Goal: Obtain resource: Obtain resource

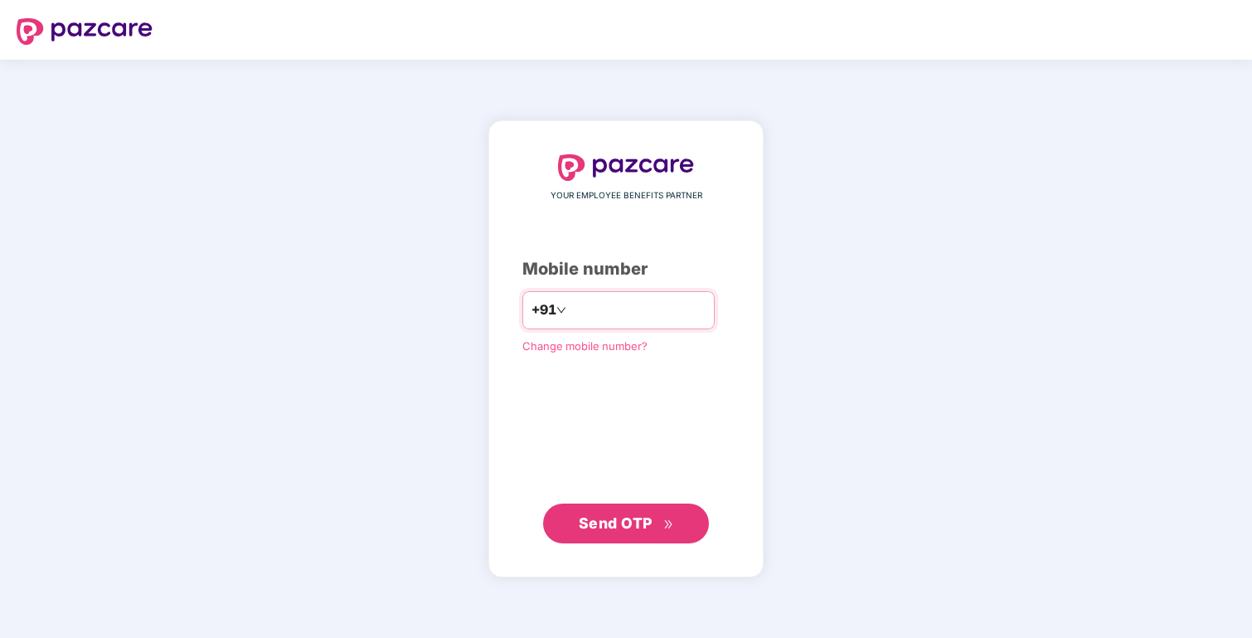
type input "**********"
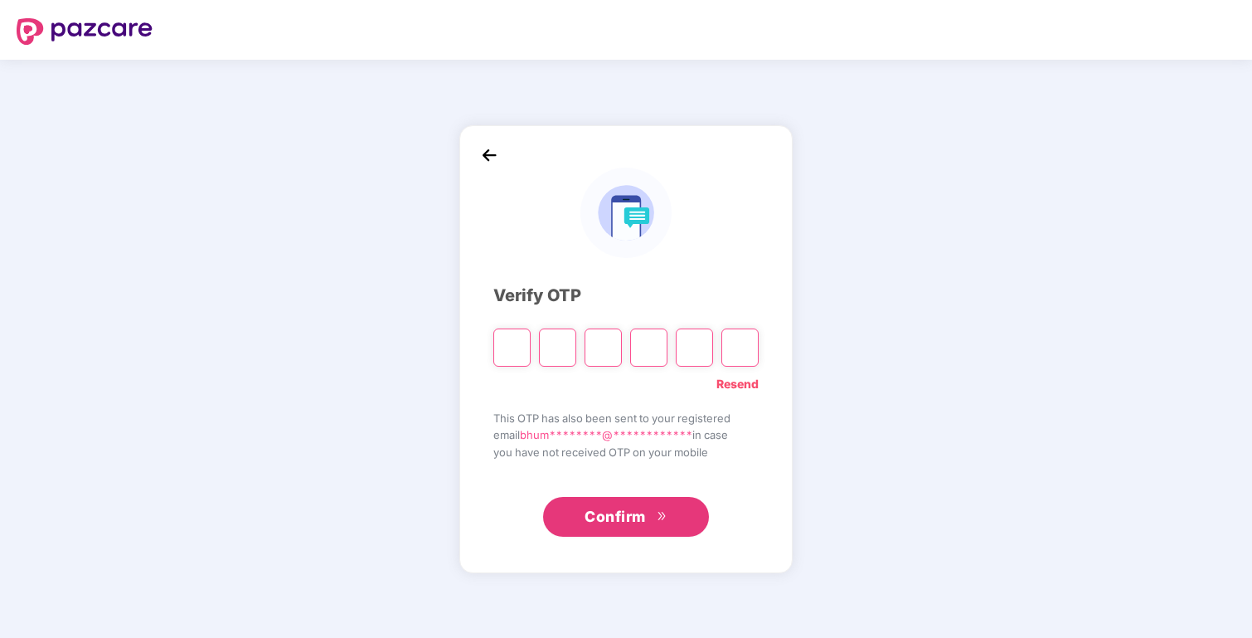
click at [519, 326] on div at bounding box center [625, 342] width 265 height 50
click at [520, 362] on input "Please enter verification code. Digit 1" at bounding box center [511, 347] width 37 height 38
paste input "*"
type input "*"
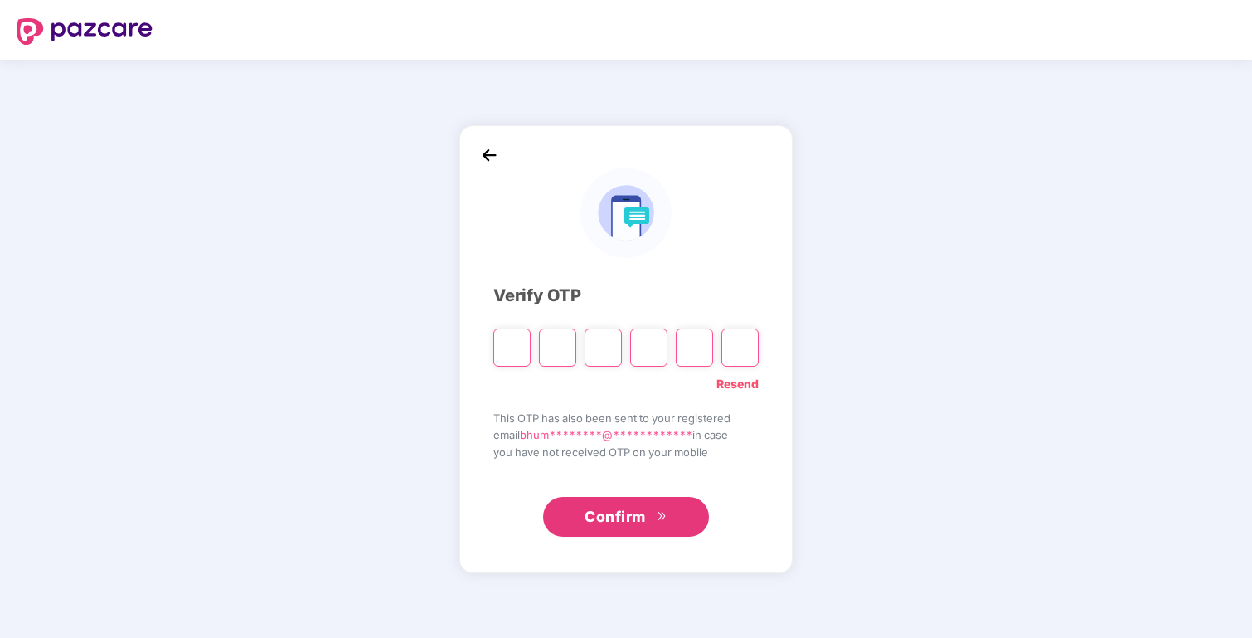
type input "*"
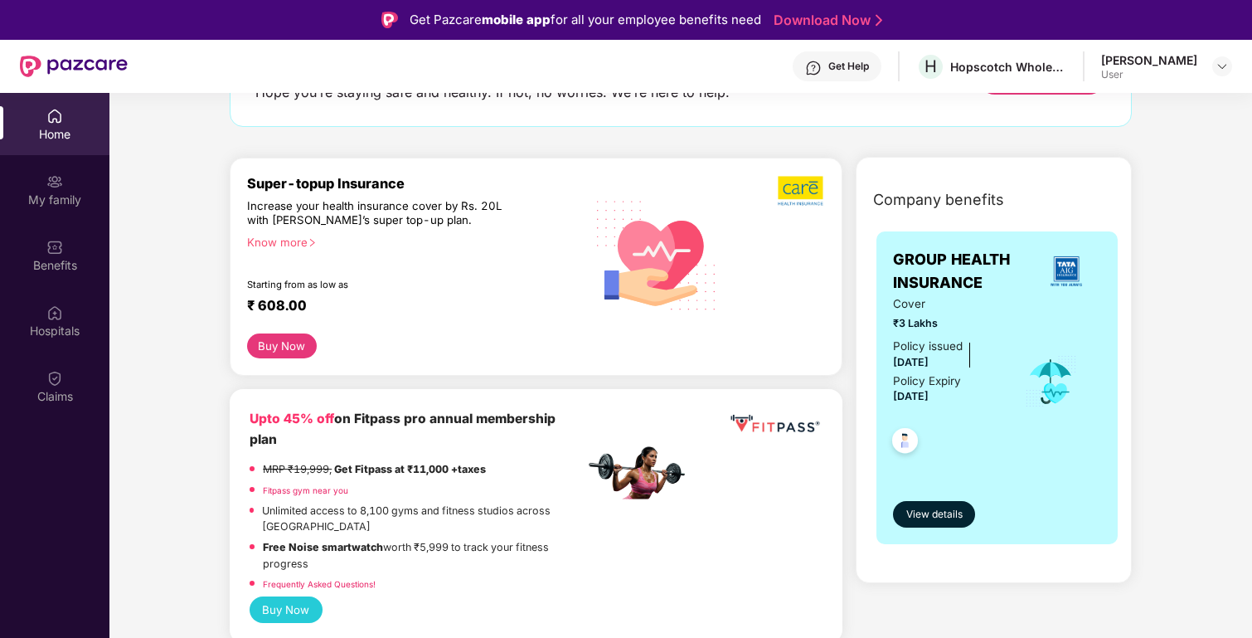
scroll to position [149, 0]
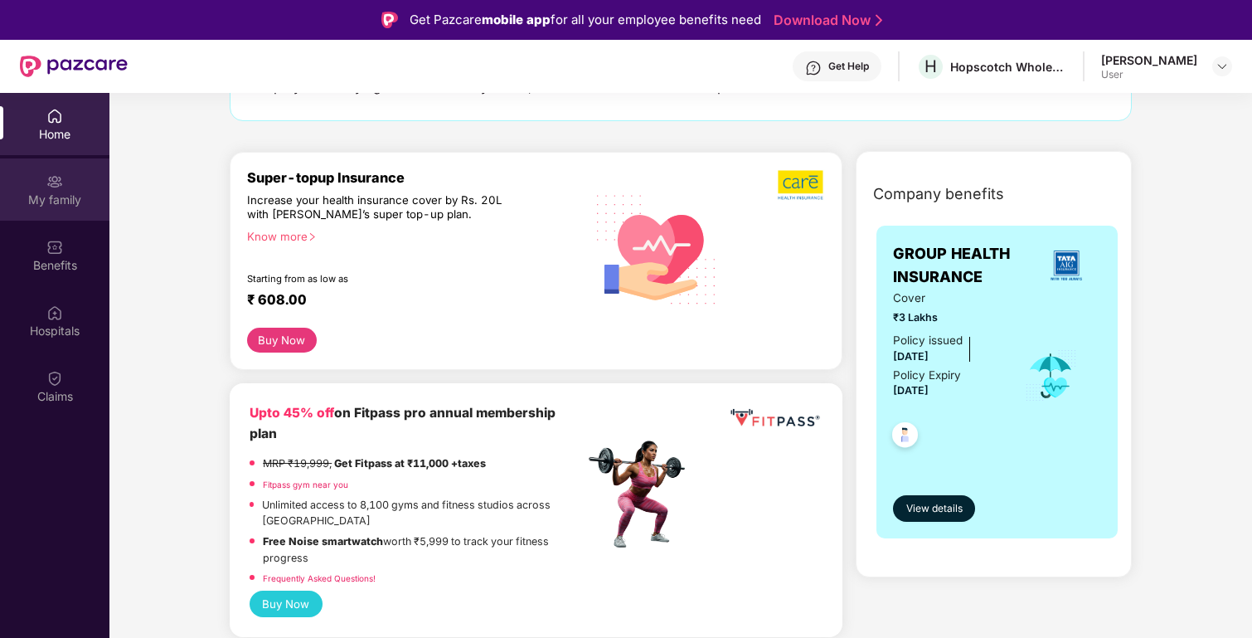
click at [62, 199] on div "My family" at bounding box center [54, 200] width 109 height 17
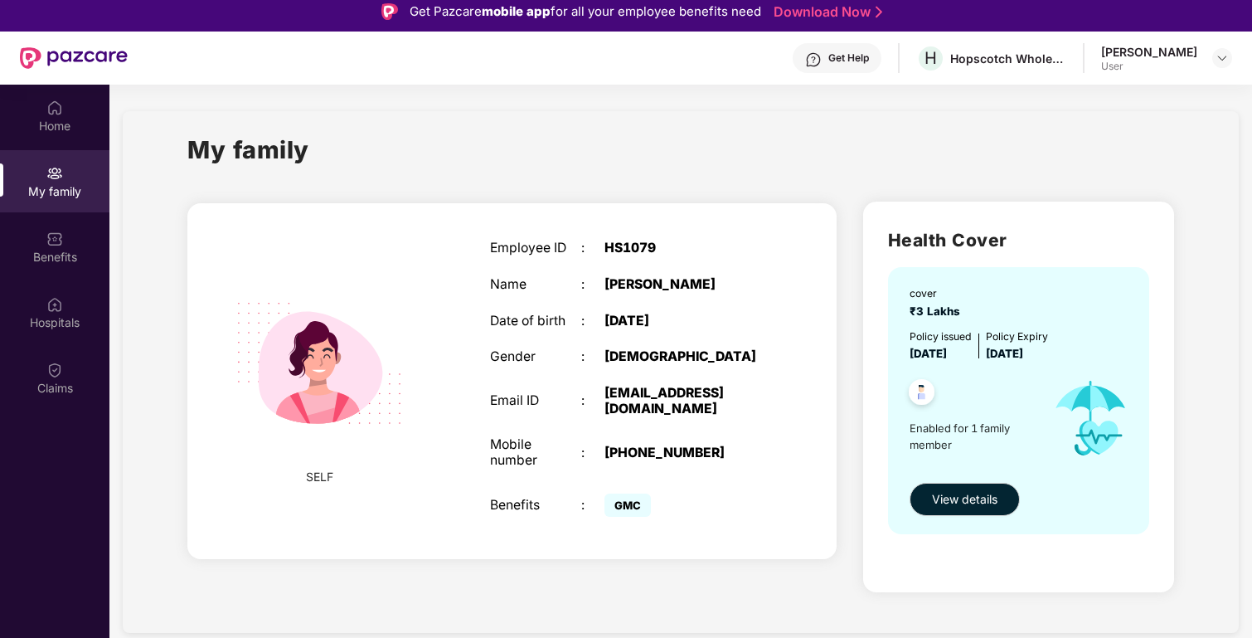
scroll to position [7, 0]
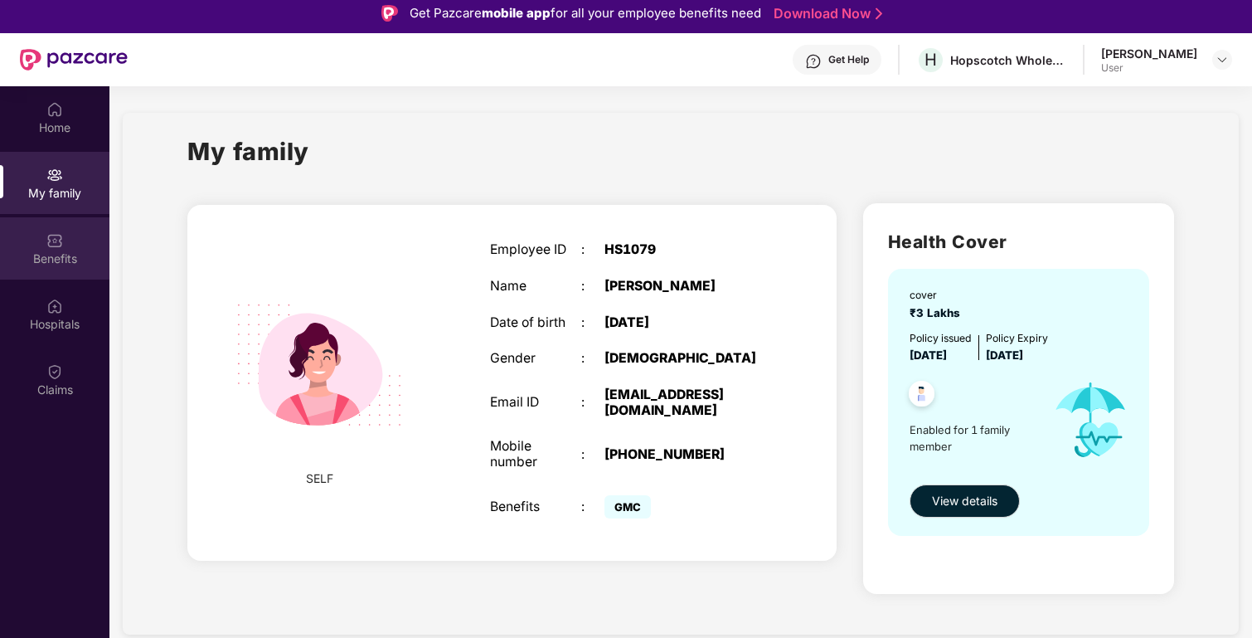
click at [53, 250] on div "Benefits" at bounding box center [54, 258] width 109 height 17
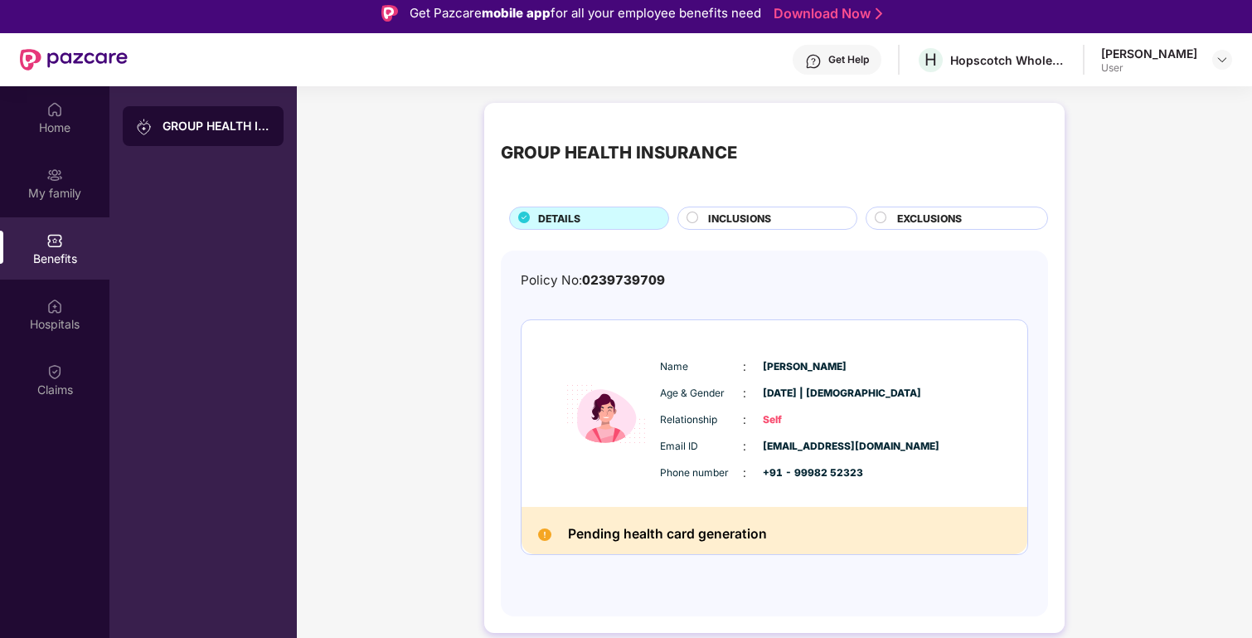
click at [721, 222] on span "INCLUSIONS" at bounding box center [739, 219] width 63 height 16
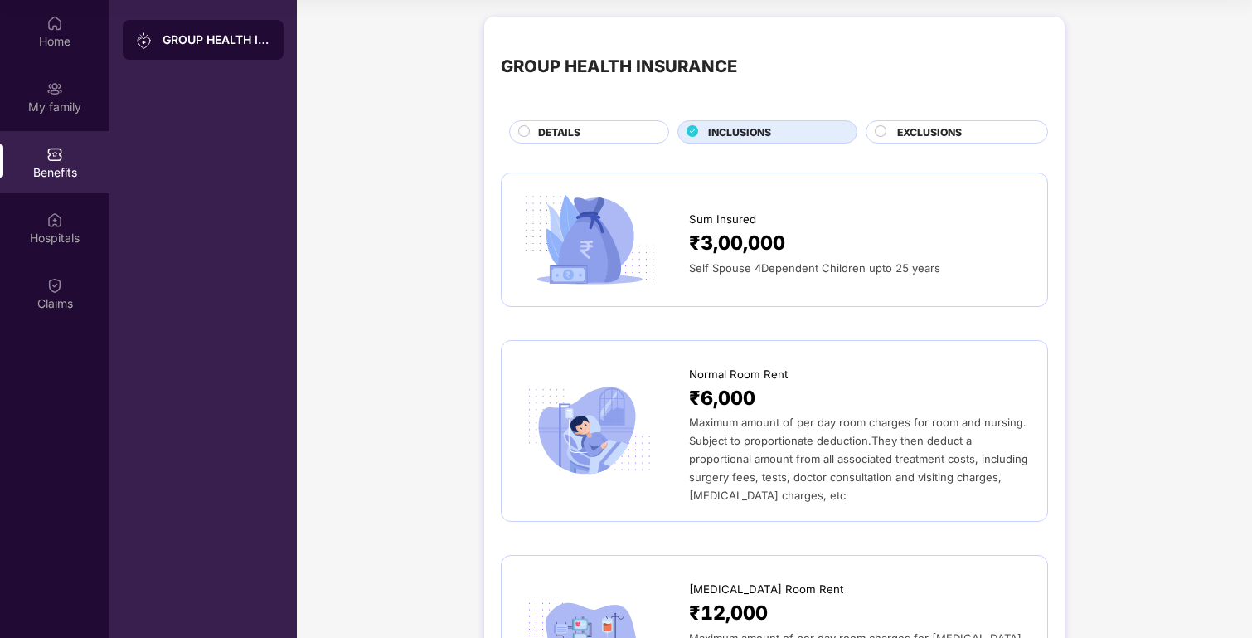
scroll to position [0, 0]
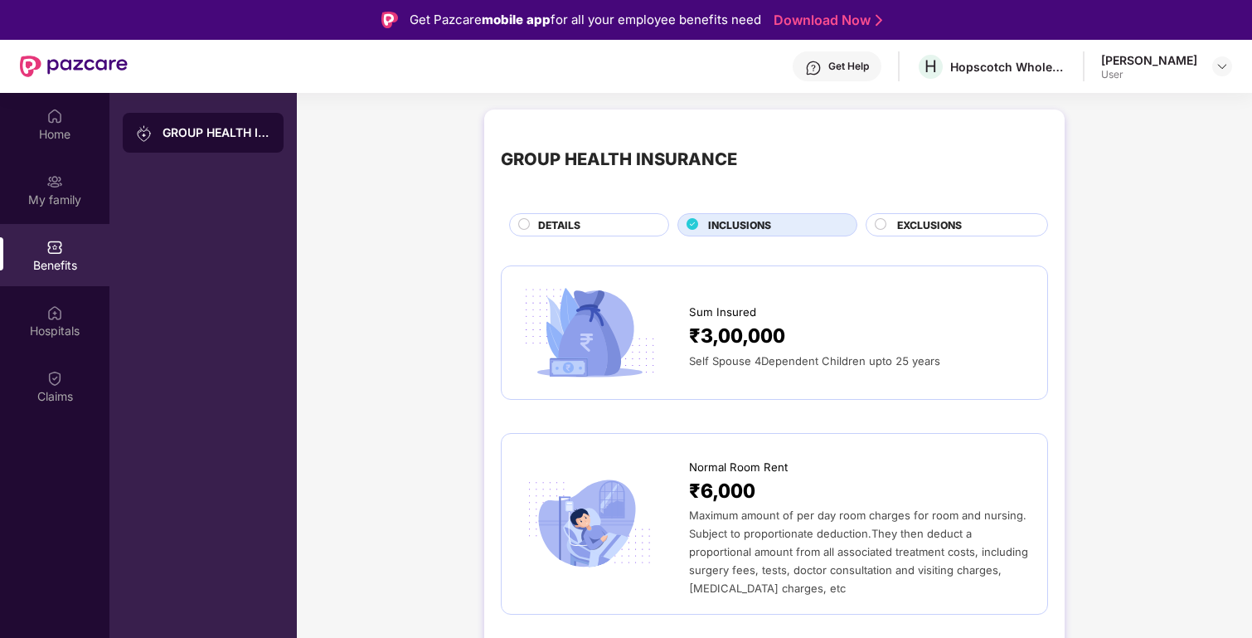
click at [925, 233] on div "EXCLUSIONS" at bounding box center [964, 226] width 150 height 18
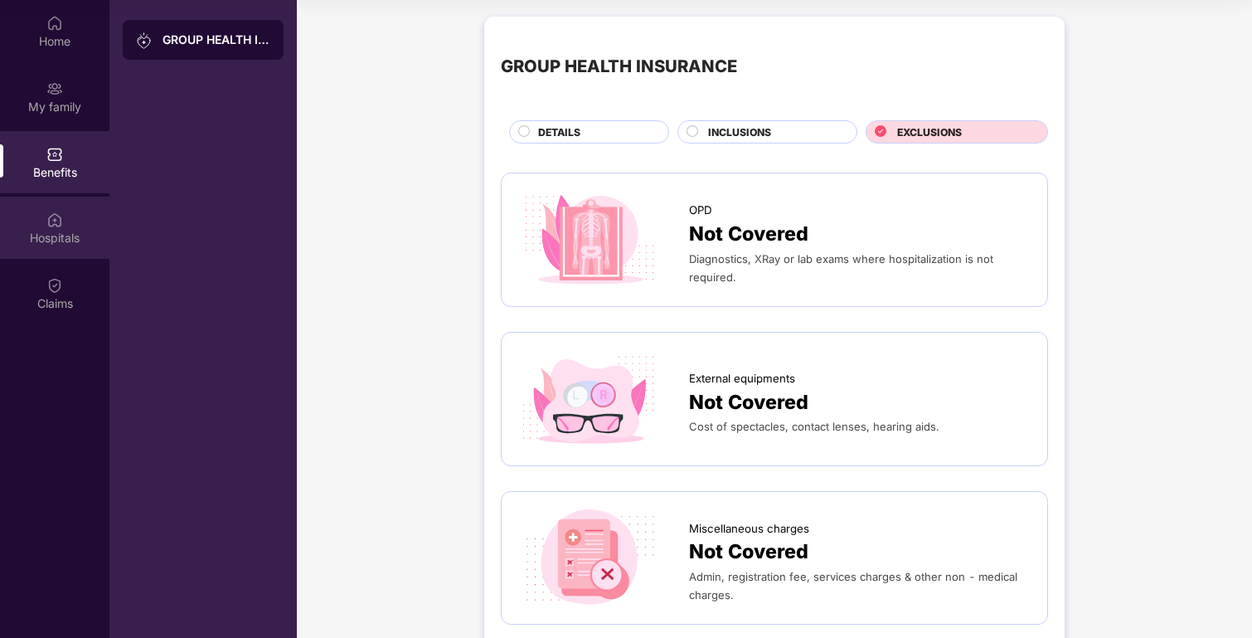
click at [64, 215] on div "Hospitals" at bounding box center [54, 228] width 109 height 62
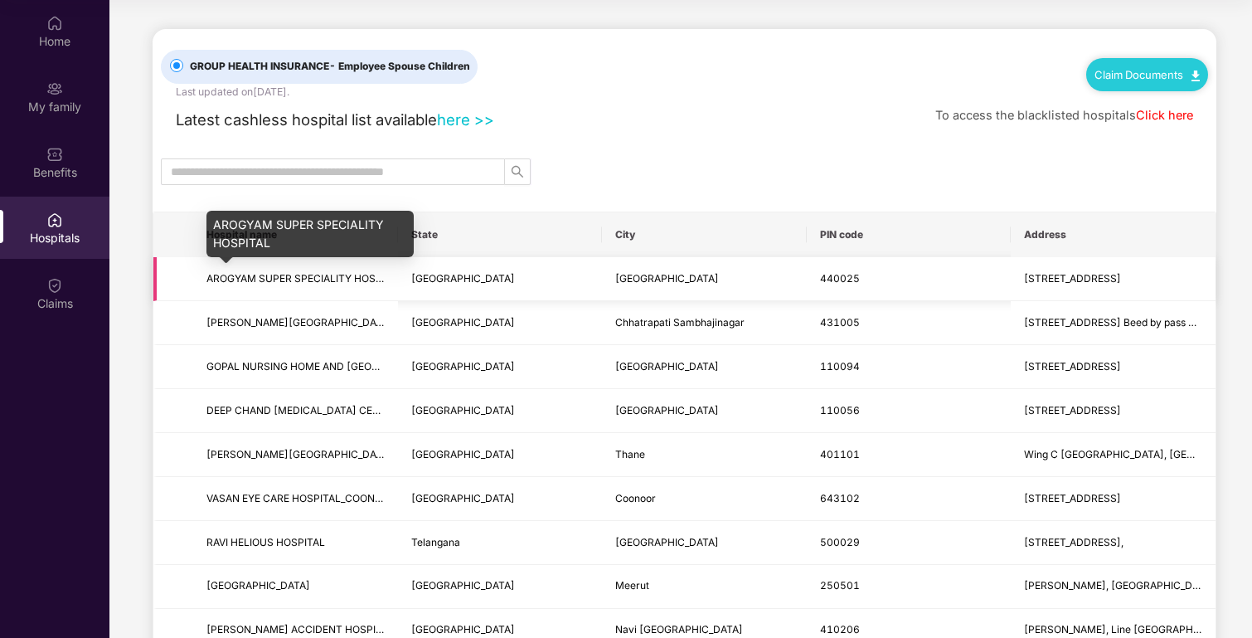
scroll to position [17, 0]
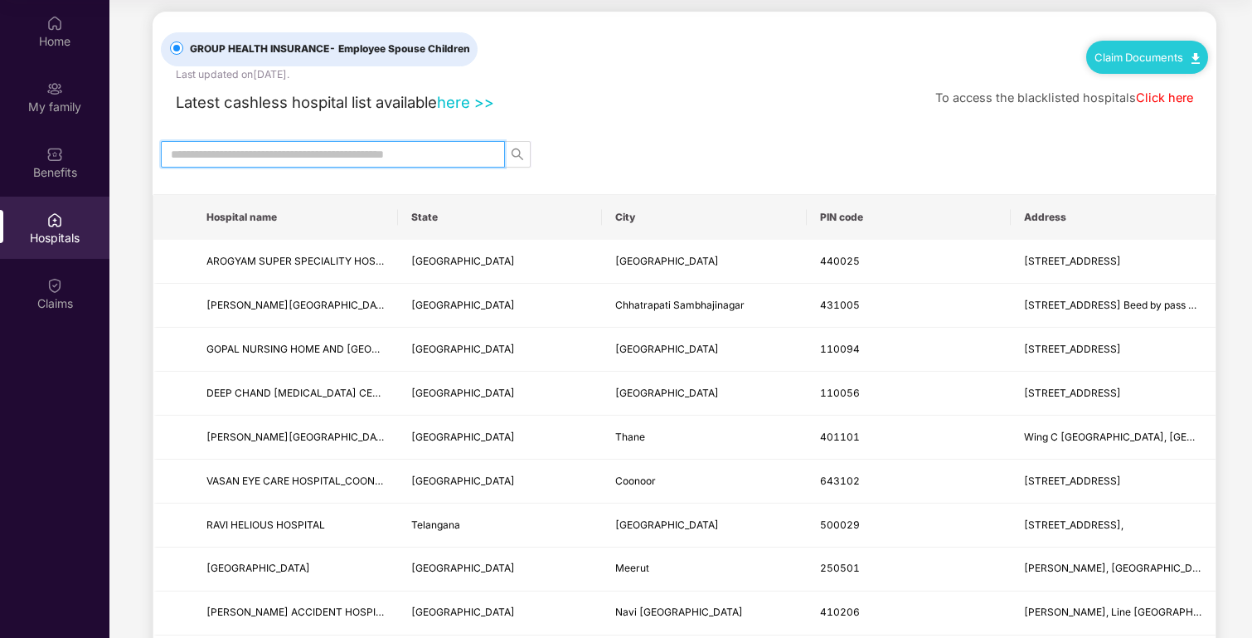
click at [253, 161] on input "text" at bounding box center [326, 154] width 311 height 18
type input "*****"
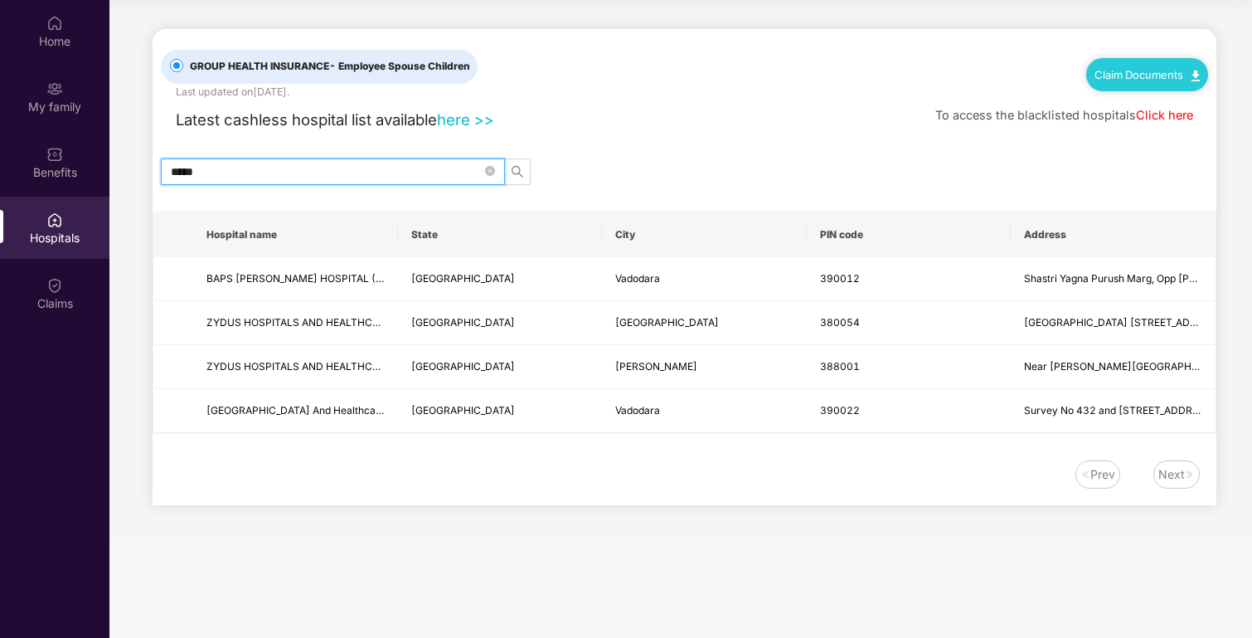
scroll to position [0, 0]
click at [71, 294] on div "Claims" at bounding box center [54, 293] width 109 height 62
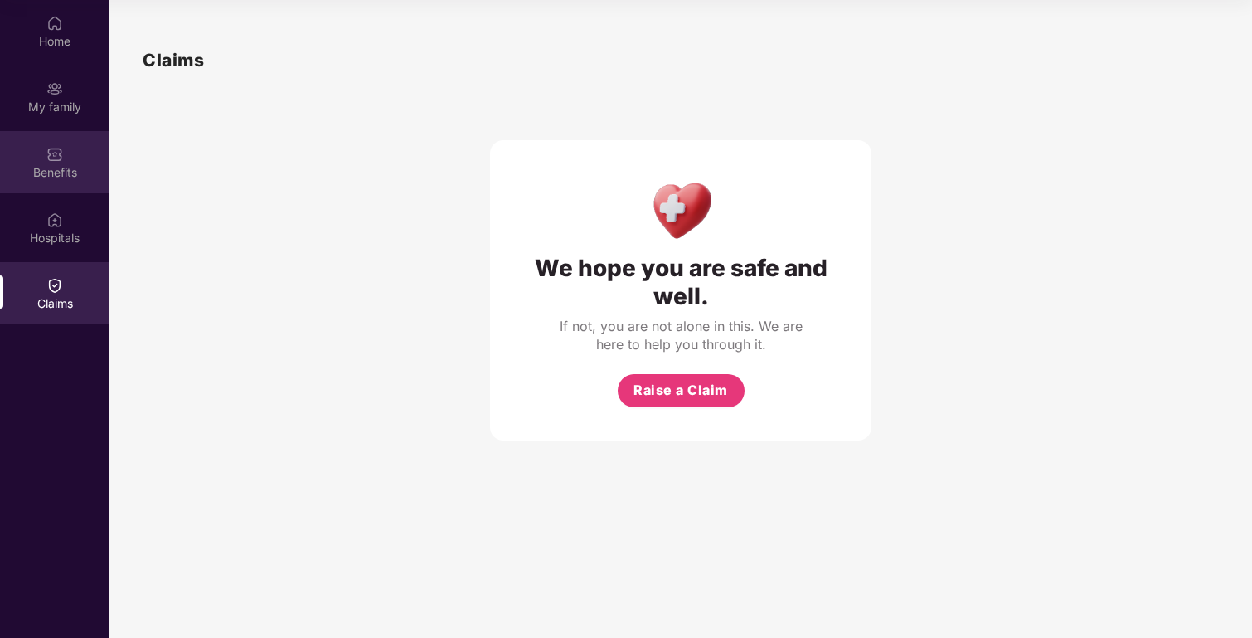
click at [76, 172] on div "Benefits" at bounding box center [54, 172] width 109 height 17
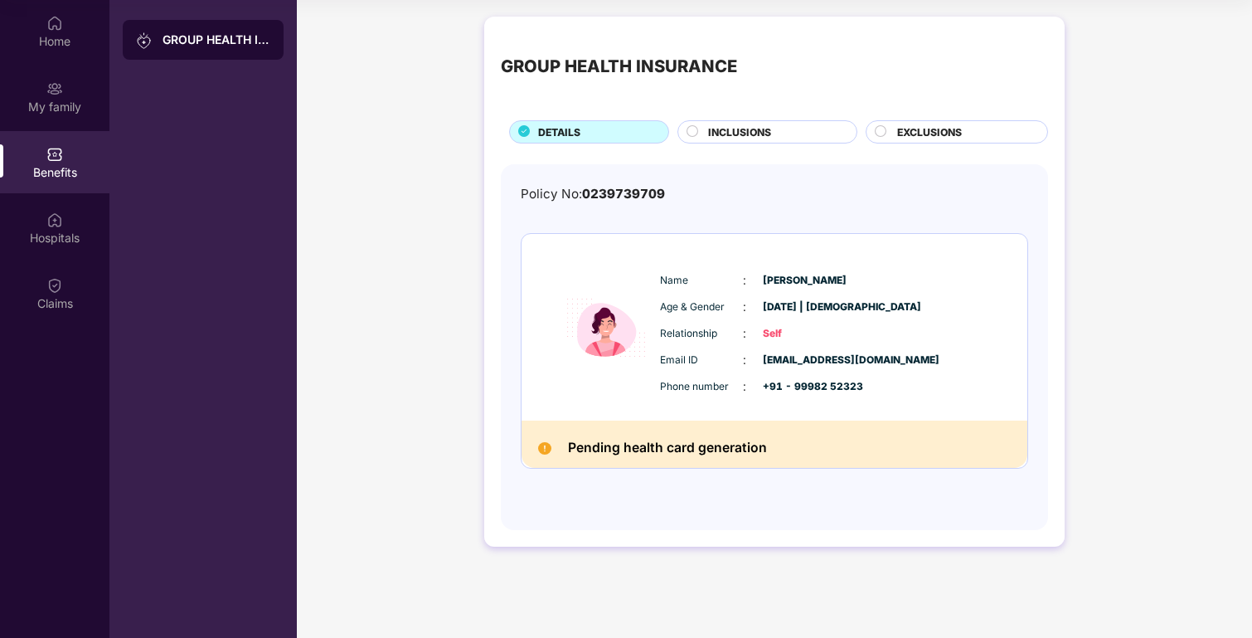
click at [704, 127] on div "INCLUSIONS" at bounding box center [774, 133] width 148 height 18
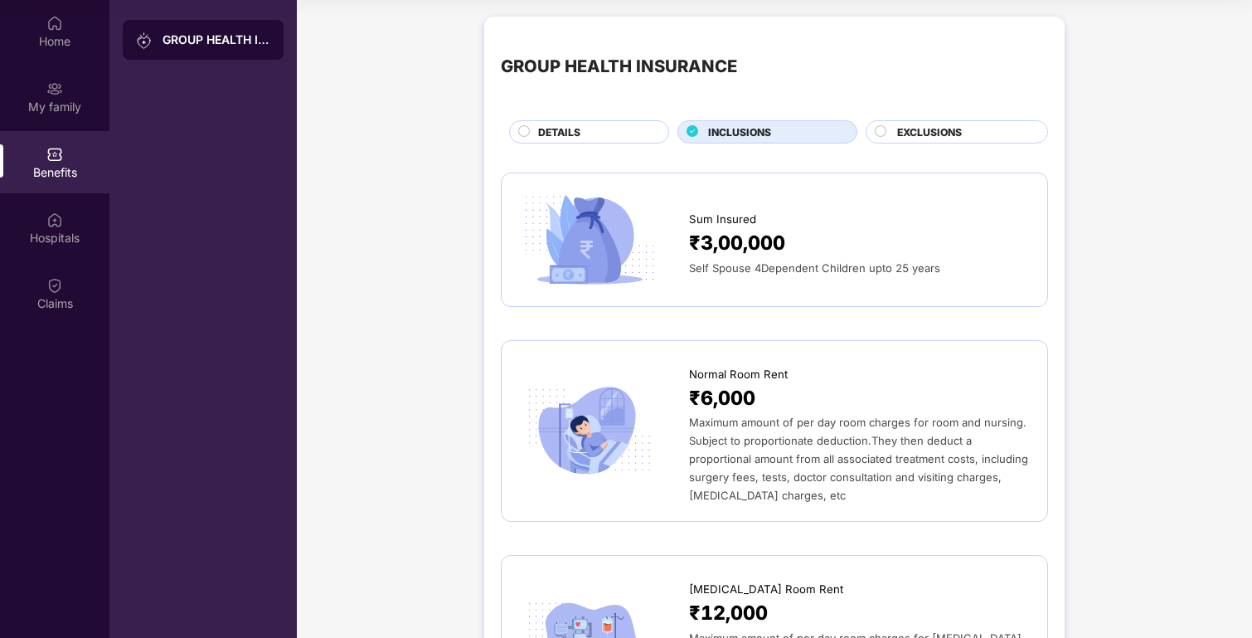
click at [885, 138] on div at bounding box center [881, 133] width 13 height 17
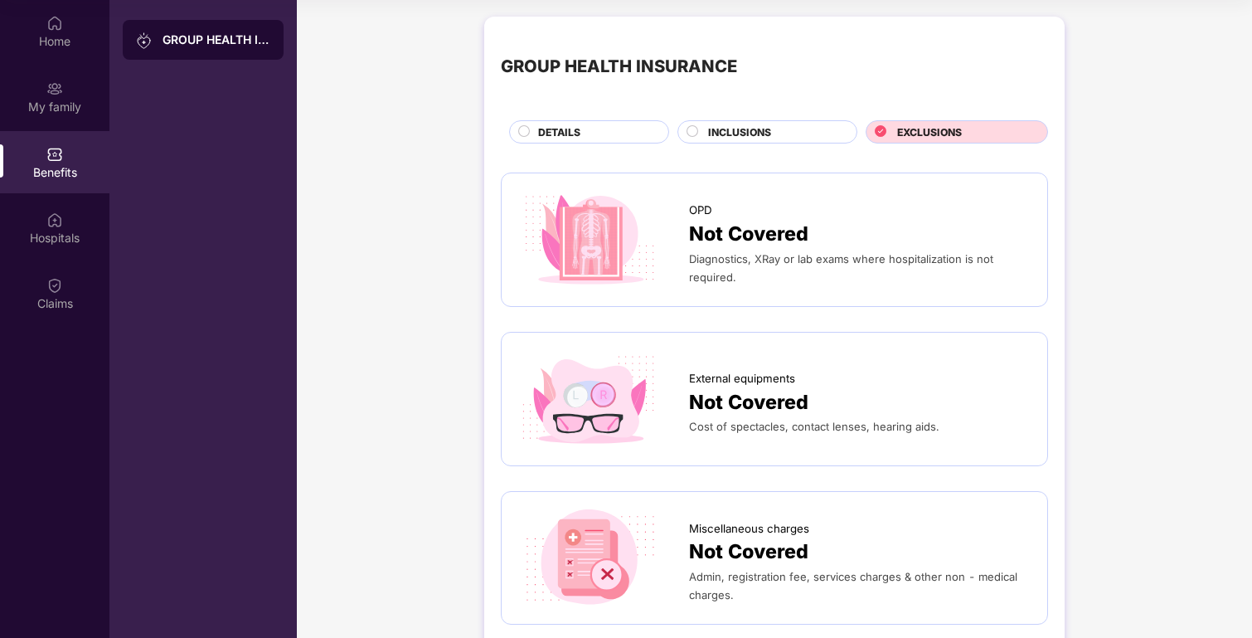
click at [591, 133] on div "DETAILS" at bounding box center [594, 133] width 129 height 18
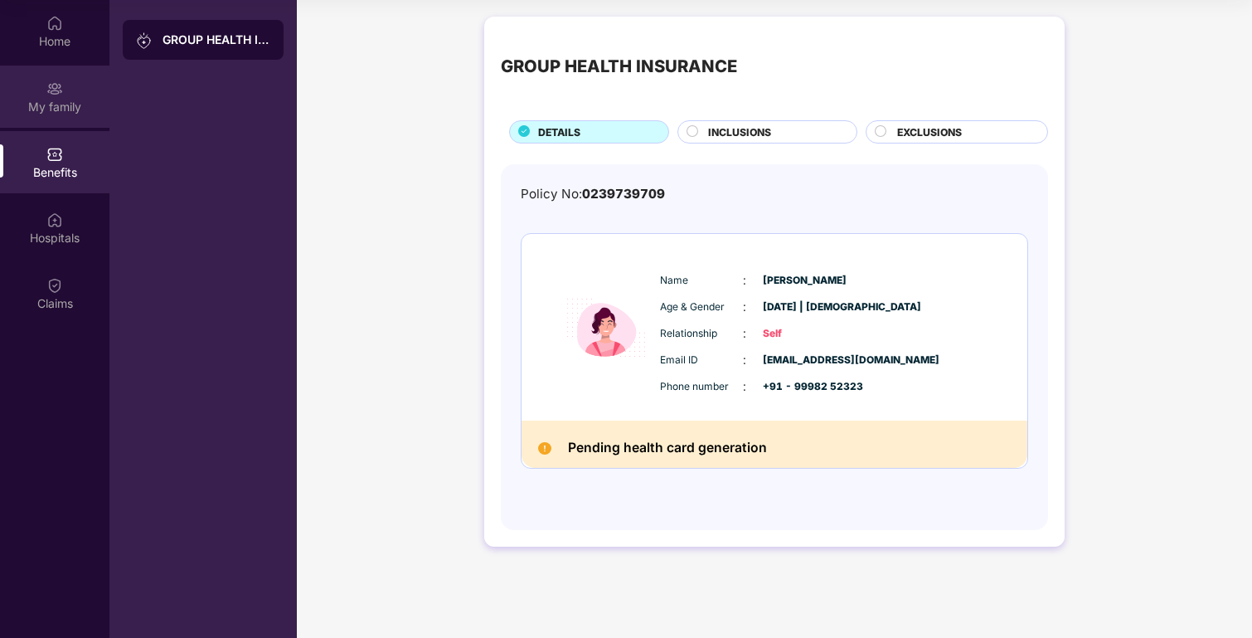
click at [44, 107] on div "My family" at bounding box center [54, 107] width 109 height 17
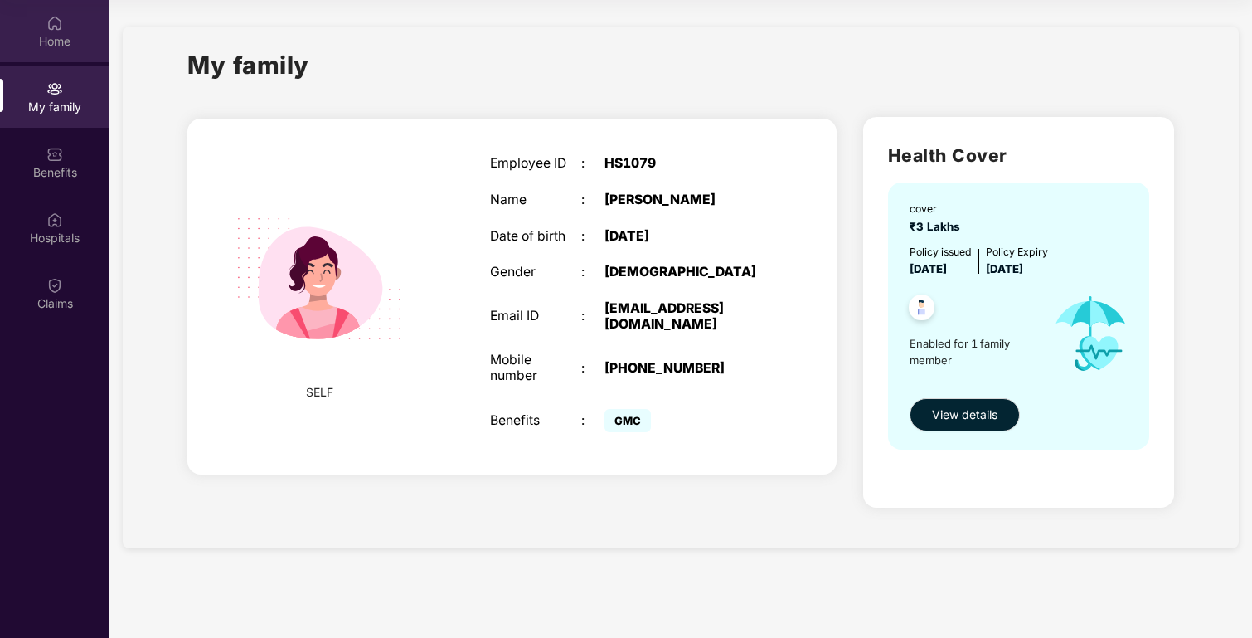
click at [82, 44] on div "Home" at bounding box center [54, 41] width 109 height 17
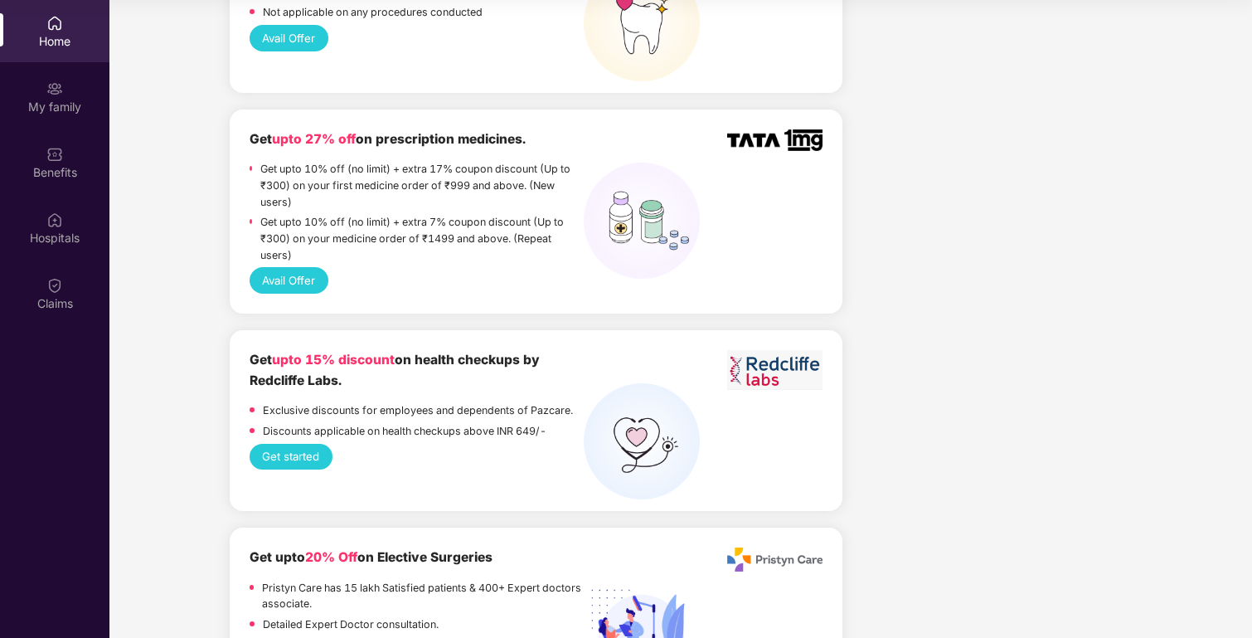
scroll to position [1497, 0]
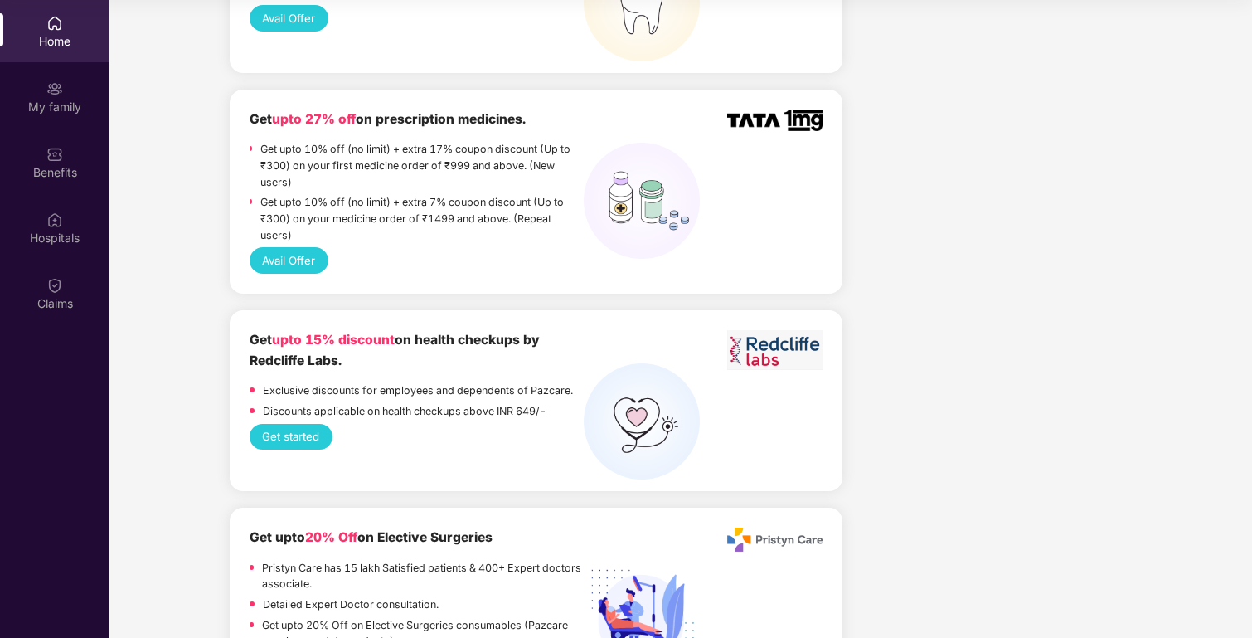
click at [301, 247] on button "Avail Offer" at bounding box center [289, 260] width 79 height 27
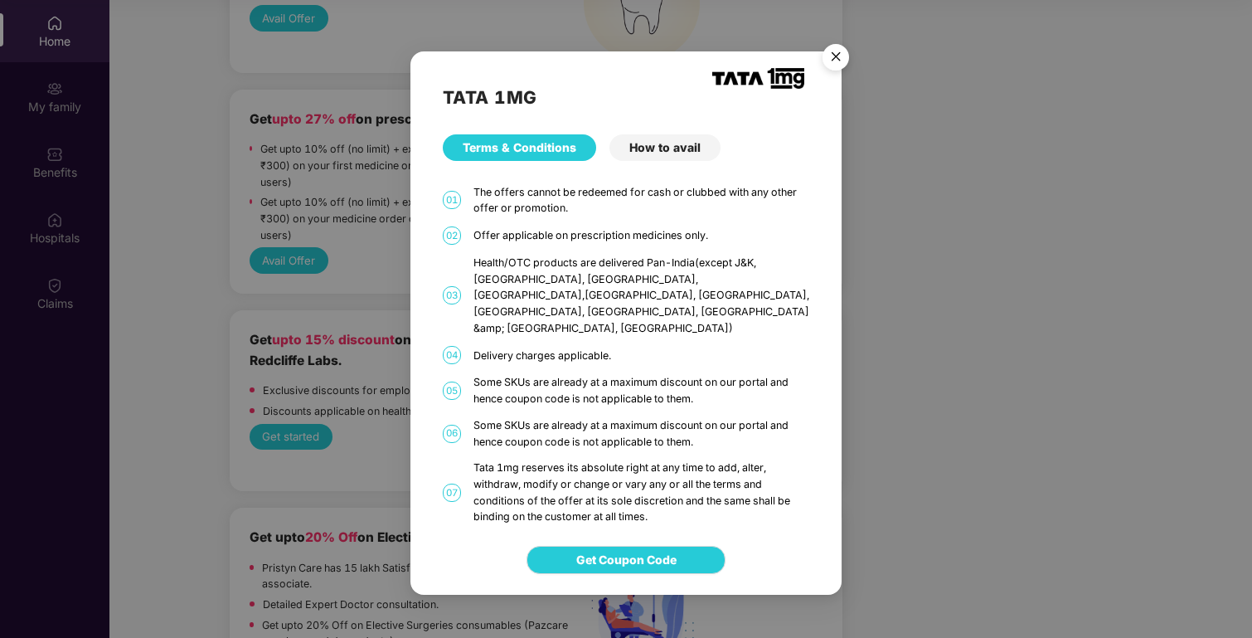
click at [672, 161] on div "How to avail" at bounding box center [664, 147] width 111 height 27
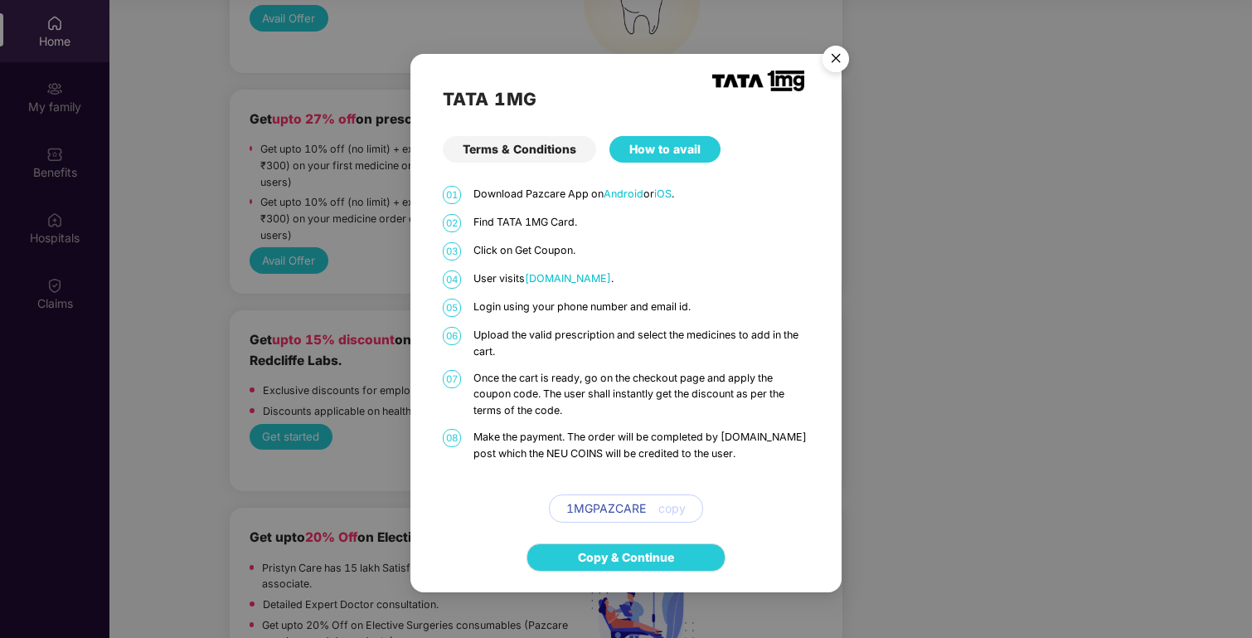
click at [677, 509] on span "copy" at bounding box center [671, 508] width 27 height 18
click at [552, 142] on div "Terms & Conditions" at bounding box center [519, 149] width 153 height 27
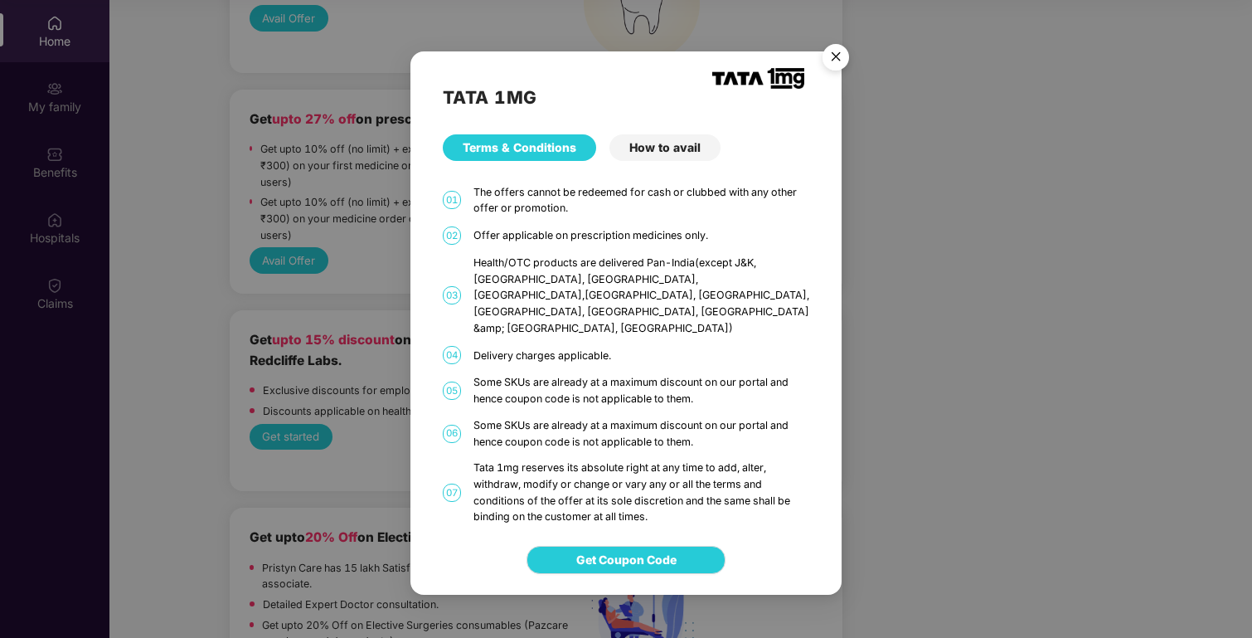
click at [639, 527] on div "Get Coupon Code" at bounding box center [625, 560] width 431 height 70
click at [639, 546] on button "Get Coupon Code" at bounding box center [626, 560] width 199 height 28
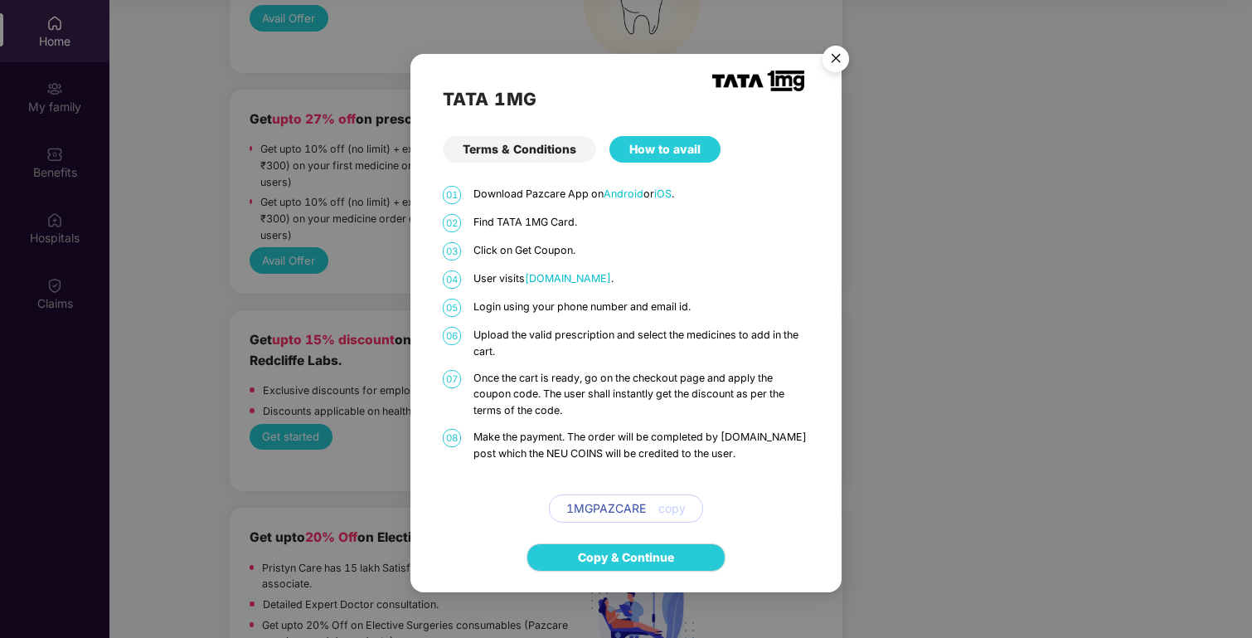
click at [565, 273] on span "[DOMAIN_NAME]" at bounding box center [568, 278] width 86 height 12
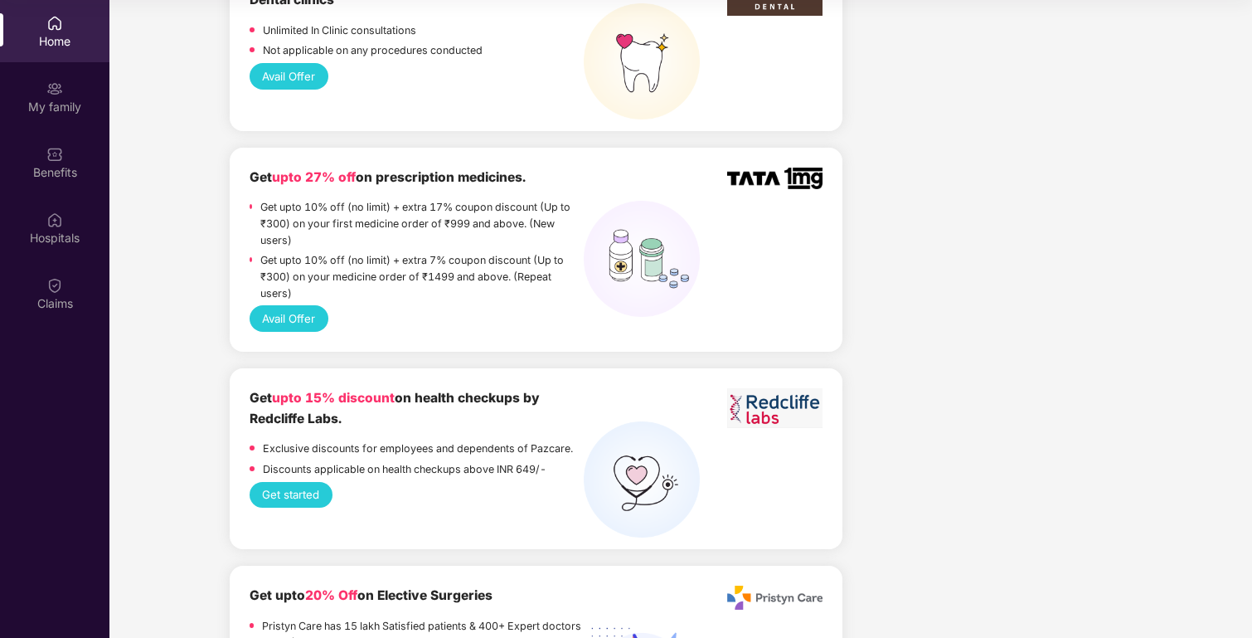
scroll to position [1478, 0]
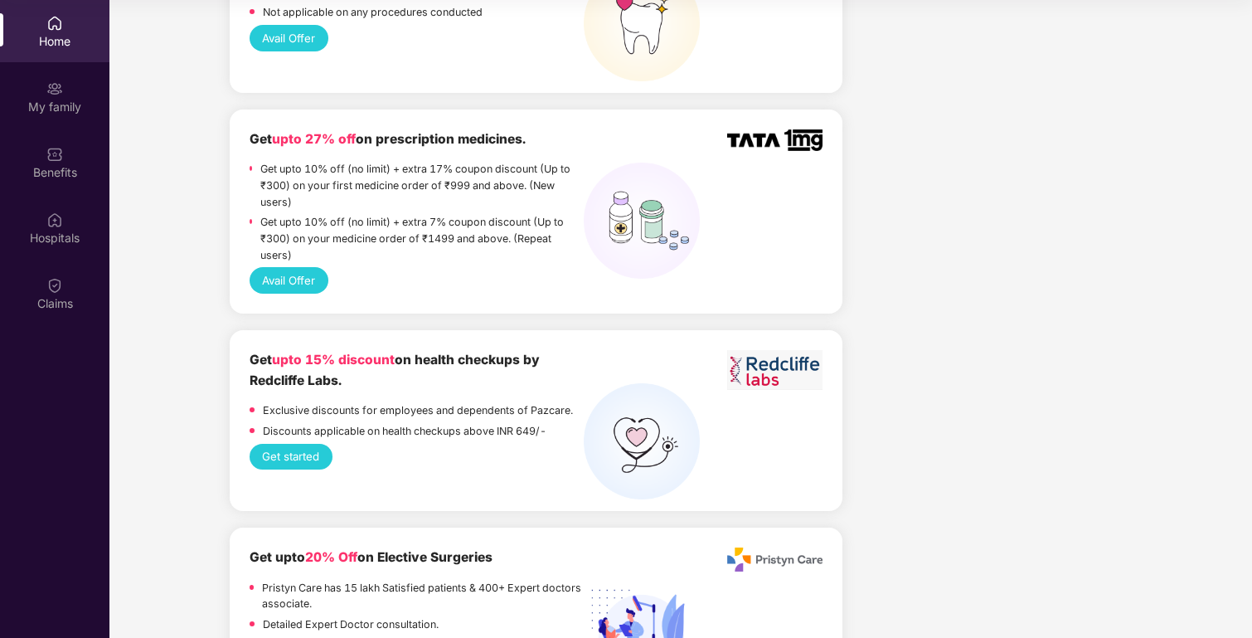
click at [290, 267] on button "Avail Offer" at bounding box center [289, 280] width 79 height 27
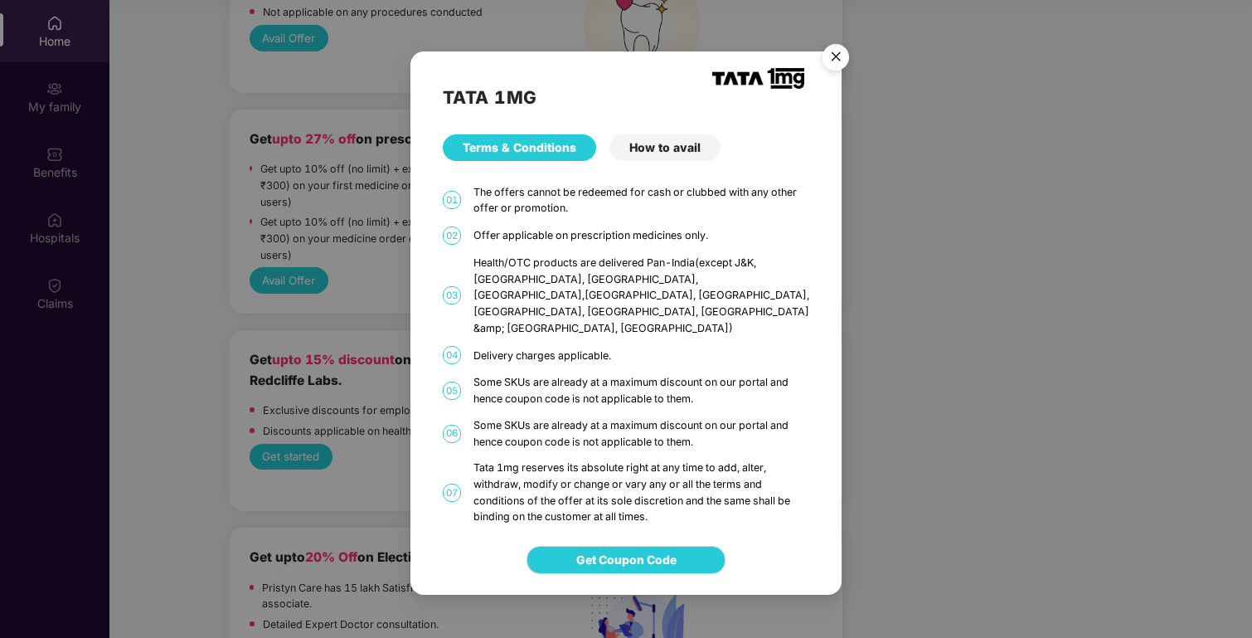
click at [675, 161] on div "How to avail" at bounding box center [664, 147] width 111 height 27
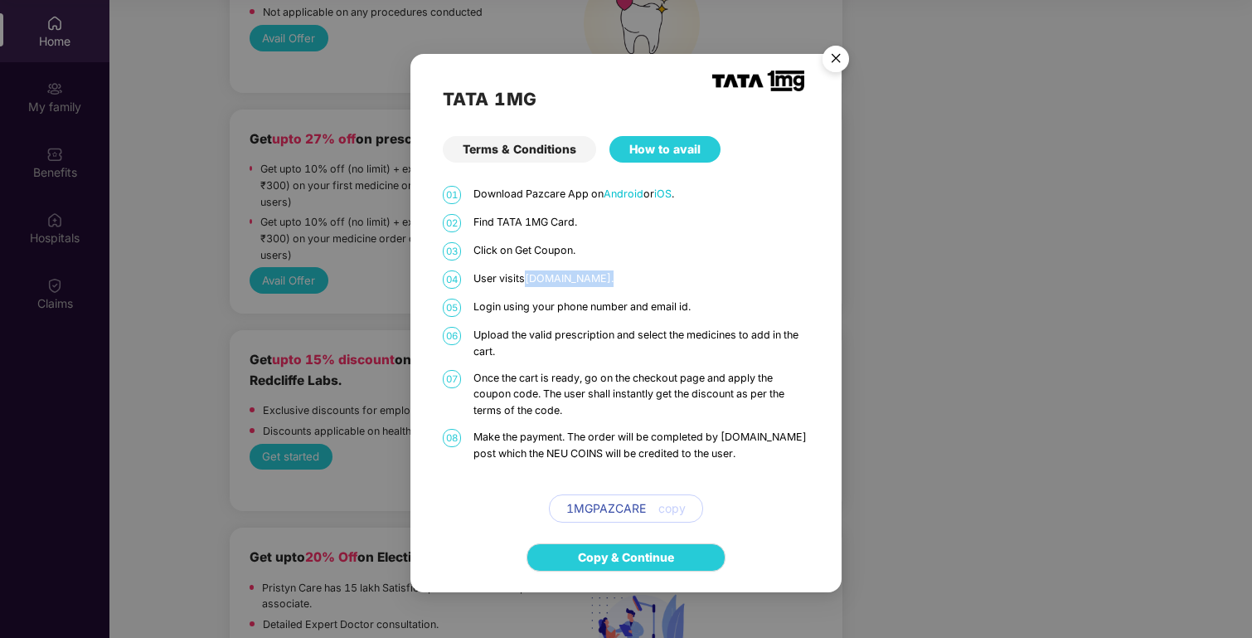
drag, startPoint x: 624, startPoint y: 274, endPoint x: 528, endPoint y: 280, distance: 95.5
click at [528, 280] on p "User visits www.1mg.com ." at bounding box center [641, 278] width 337 height 17
copy p "www.1mg.com ."
click at [832, 184] on div "TATA 1MG Terms & Conditions How to avail 01 Download Pazcare App on Android or …" at bounding box center [625, 288] width 431 height 468
click at [838, 60] on img "Close" at bounding box center [836, 61] width 46 height 46
